Goal: Task Accomplishment & Management: Complete application form

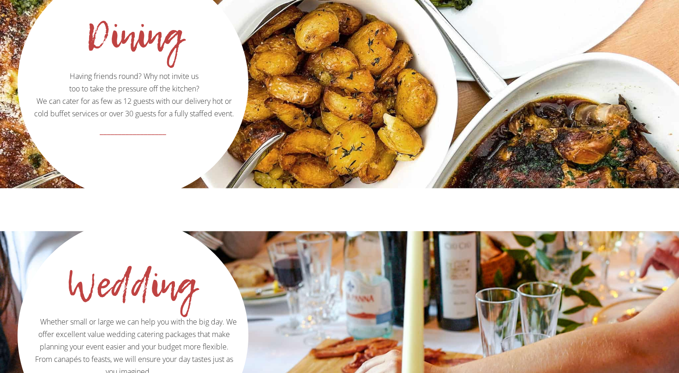
scroll to position [1297, 0]
click at [139, 69] on p "Having friends round? Why not invite us too to take the pressure off the kitche…" at bounding box center [133, 45] width 228 height 150
drag, startPoint x: 139, startPoint y: 69, endPoint x: 257, endPoint y: 66, distance: 117.7
click at [257, 66] on div "Dining Having friends round? Why not invite us too to take the pressure off the…" at bounding box center [339, 85] width 679 height 208
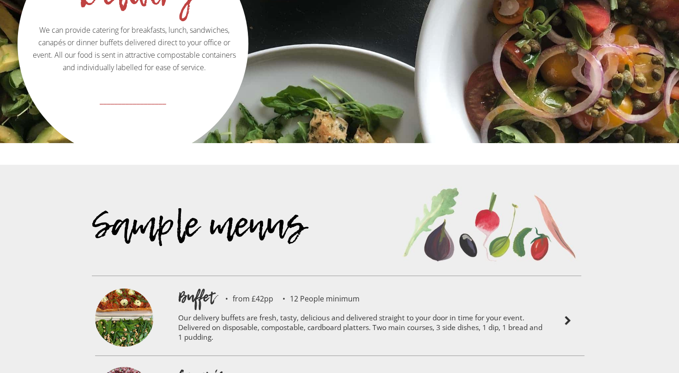
scroll to position [1943, 0]
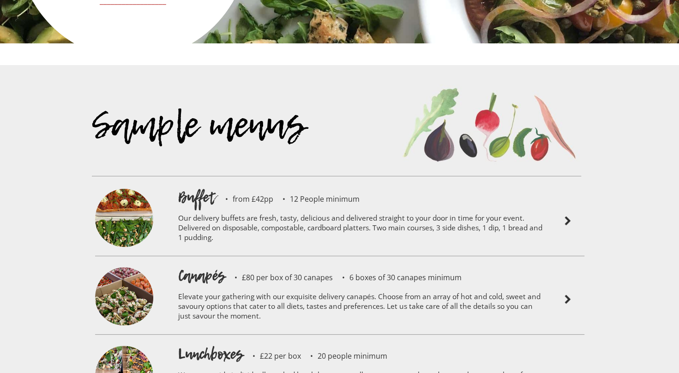
click at [215, 265] on h1 "Canapés" at bounding box center [201, 275] width 47 height 20
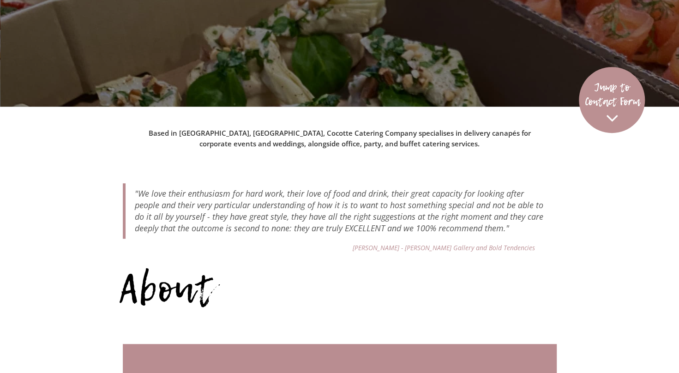
scroll to position [0, 0]
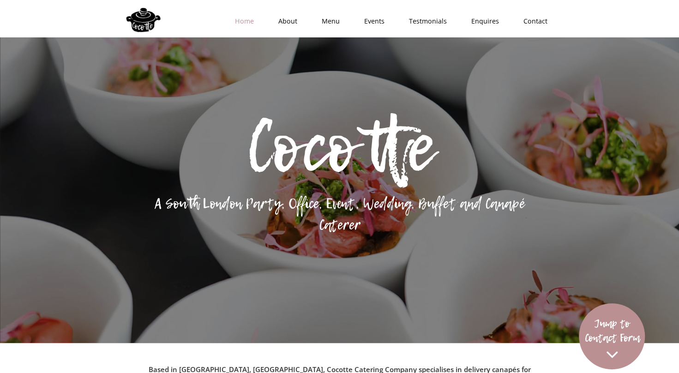
click at [250, 21] on link "Home" at bounding box center [241, 21] width 43 height 28
click at [493, 20] on link "Enquires" at bounding box center [482, 21] width 52 height 28
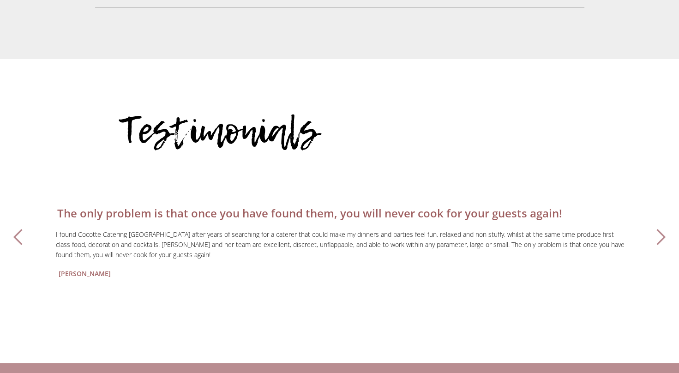
scroll to position [2689, 0]
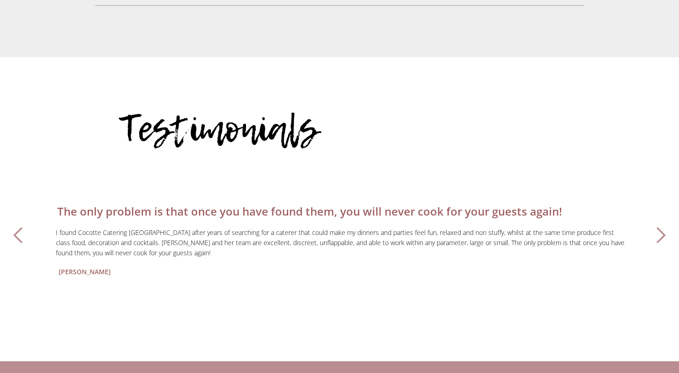
click at [664, 226] on div "next slide" at bounding box center [660, 235] width 18 height 18
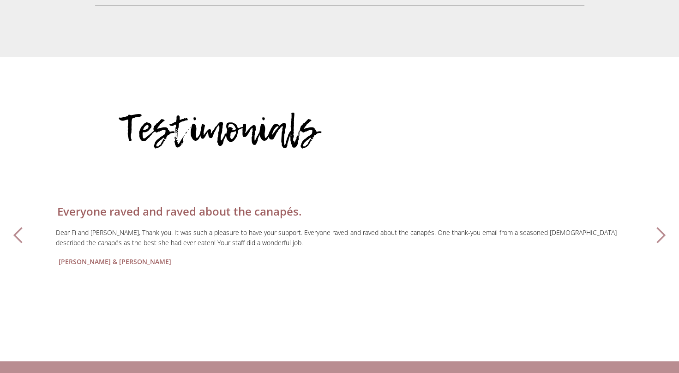
click at [663, 226] on div "next slide" at bounding box center [660, 235] width 18 height 18
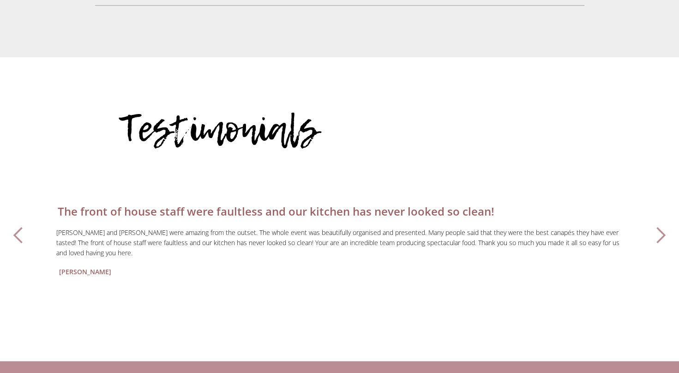
click at [663, 226] on div "next slide" at bounding box center [660, 235] width 18 height 18
